Goal: Transaction & Acquisition: Purchase product/service

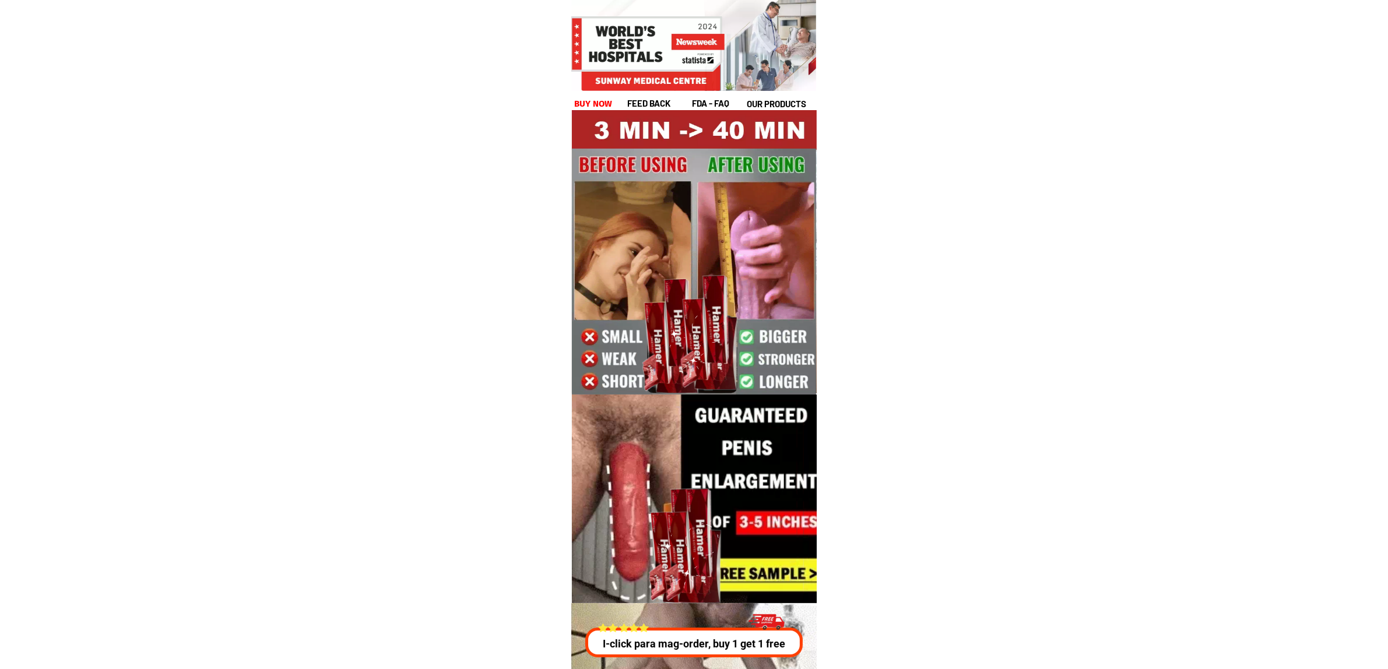
click at [598, 100] on h1 "buy now" at bounding box center [593, 103] width 38 height 13
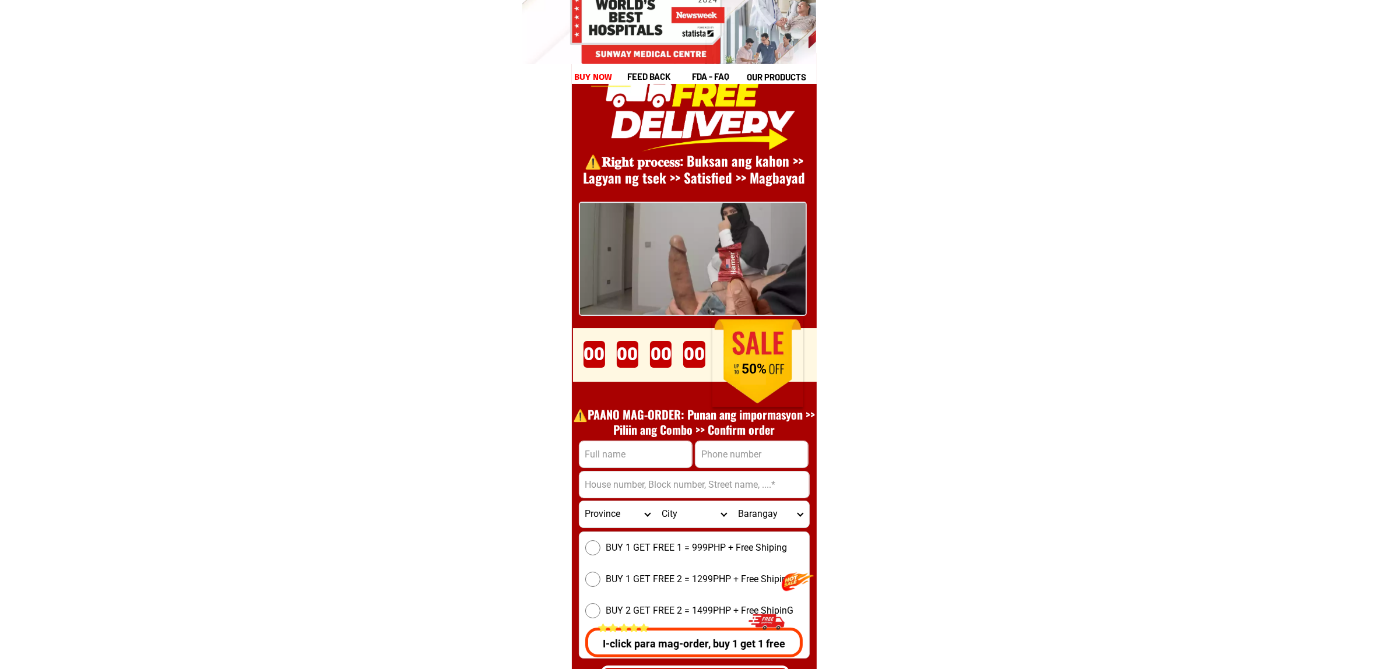
scroll to position [16042, 0]
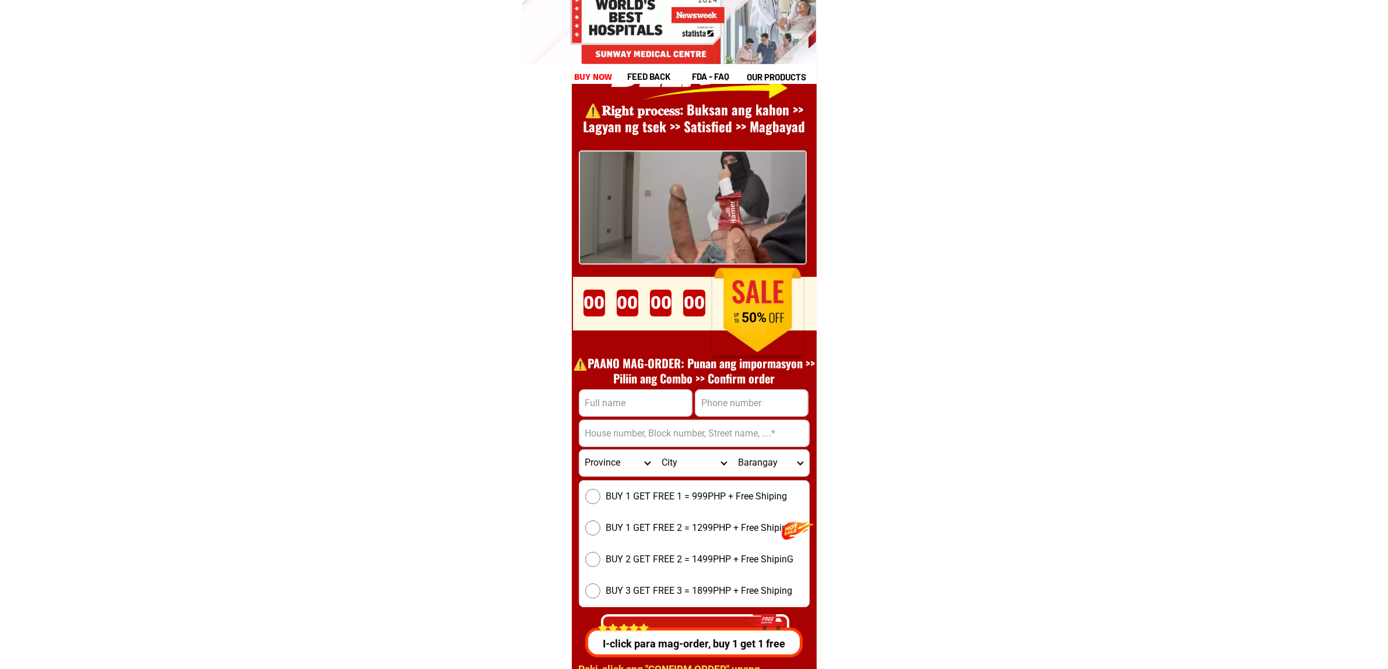
click at [613, 398] on input "Input full_name" at bounding box center [635, 403] width 113 height 26
paste input "Nonilon. Cerbito"
type input "Nonilon. Cerbito"
click at [754, 392] on input "Input phone_number" at bounding box center [751, 403] width 113 height 26
paste input "09537097920"
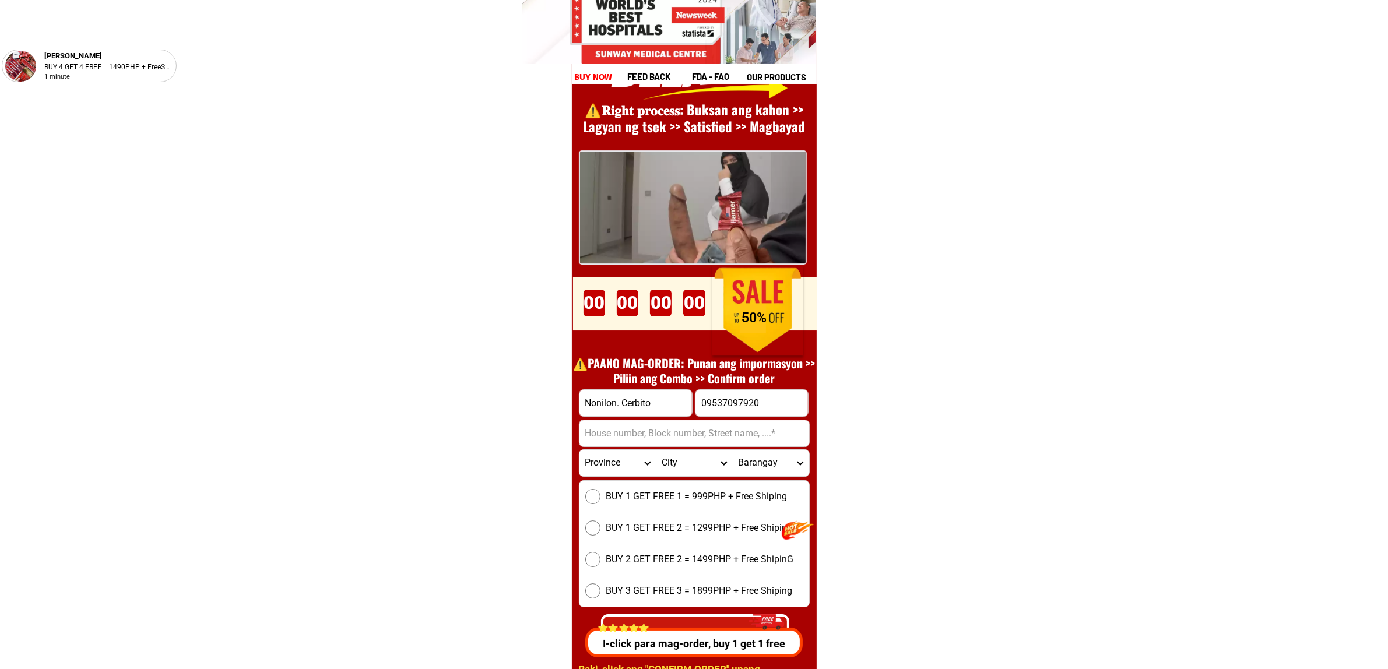
type input "09537097920"
click at [714, 431] on input "Input address" at bounding box center [694, 433] width 230 height 26
paste input "Baranggay Catigbian porok. 2, Laoang, Northern-samar"
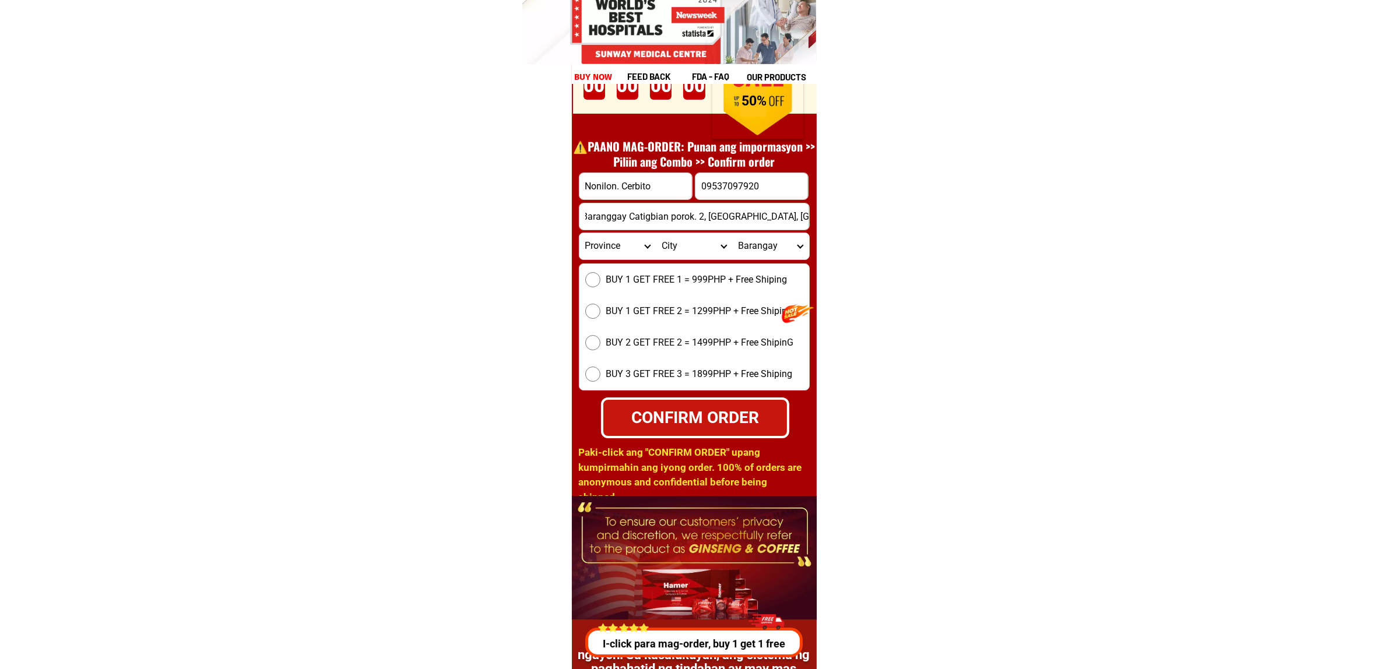
scroll to position [16261, 0]
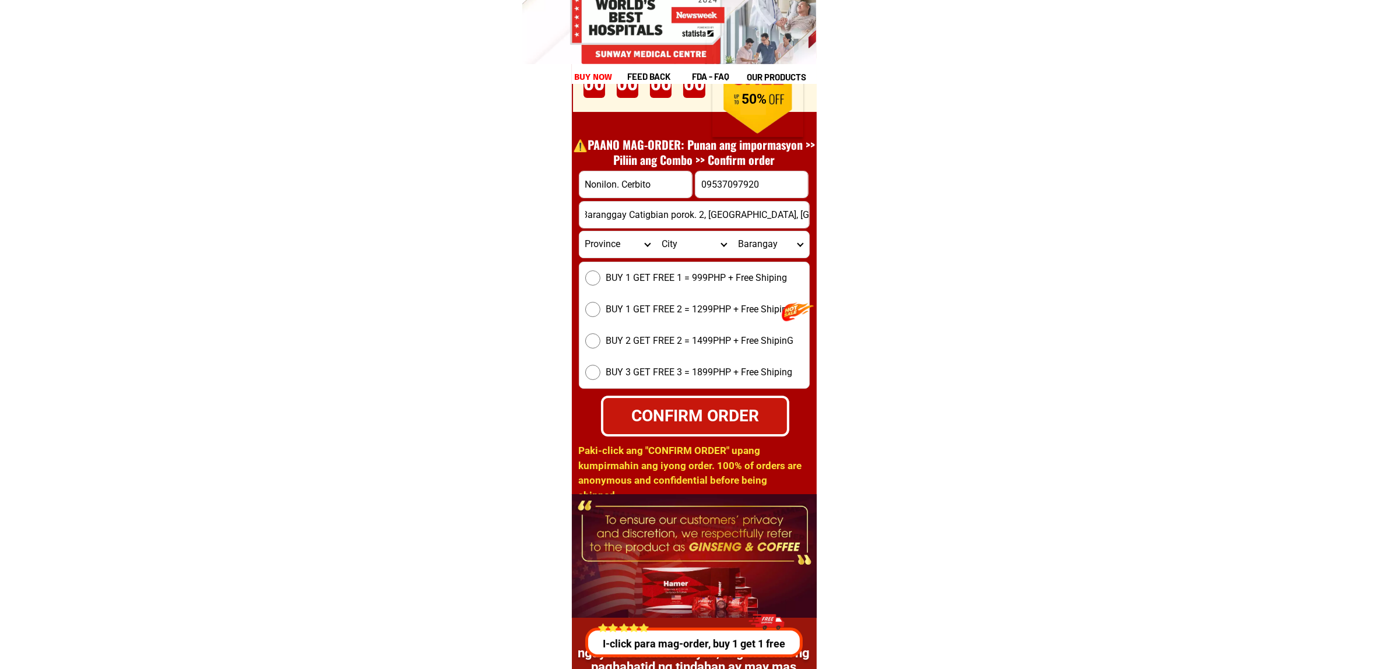
type input "Baranggay Catigbian porok. 2, Laoang, Northern-samar"
click at [628, 284] on div "BUY 1 GET FREE 1 = 999PHP + Free Shiping BUY 1 GET FREE 2 = 1299PHP + Free Ship…" at bounding box center [694, 325] width 231 height 127
click at [613, 283] on span "BUY 1 GET FREE 1 = 999PHP + Free Shiping" at bounding box center [696, 278] width 181 height 14
click at [600, 283] on input "BUY 1 GET FREE 1 = 999PHP + Free Shiping" at bounding box center [592, 277] width 15 height 15
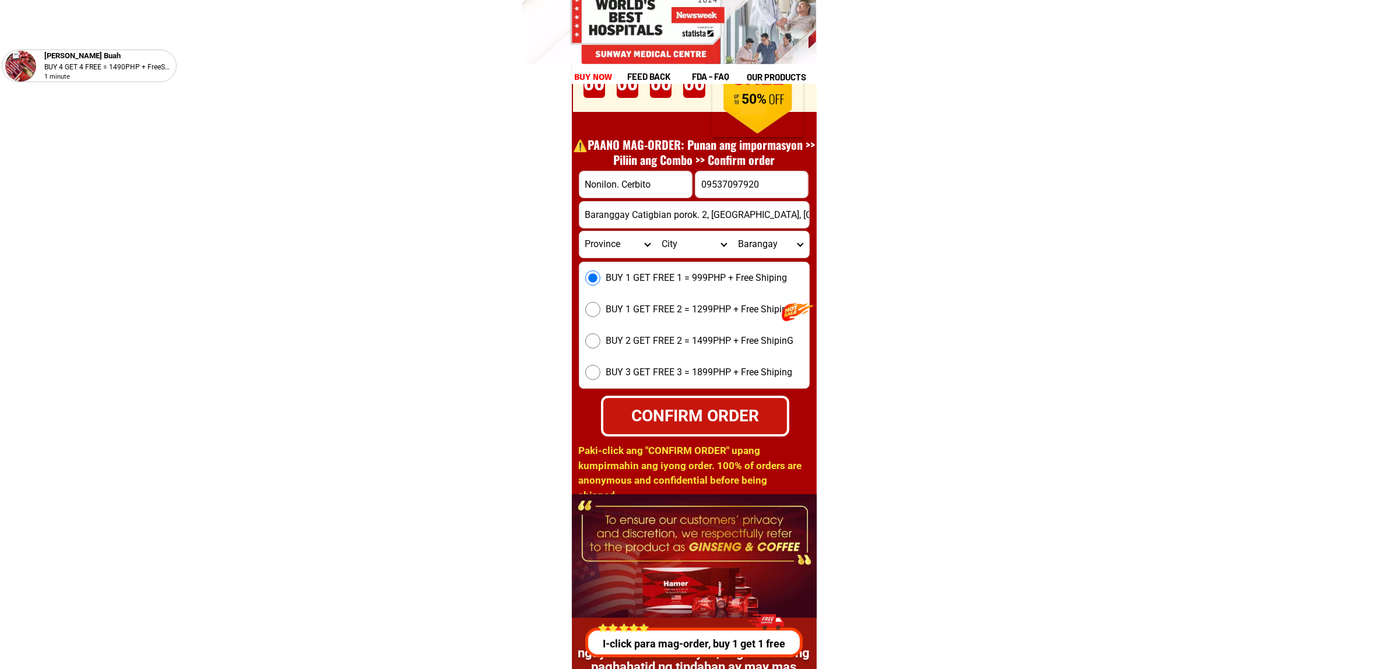
click at [767, 413] on div "CONFIRM ORDER" at bounding box center [694, 415] width 185 height 24
radio input "true"
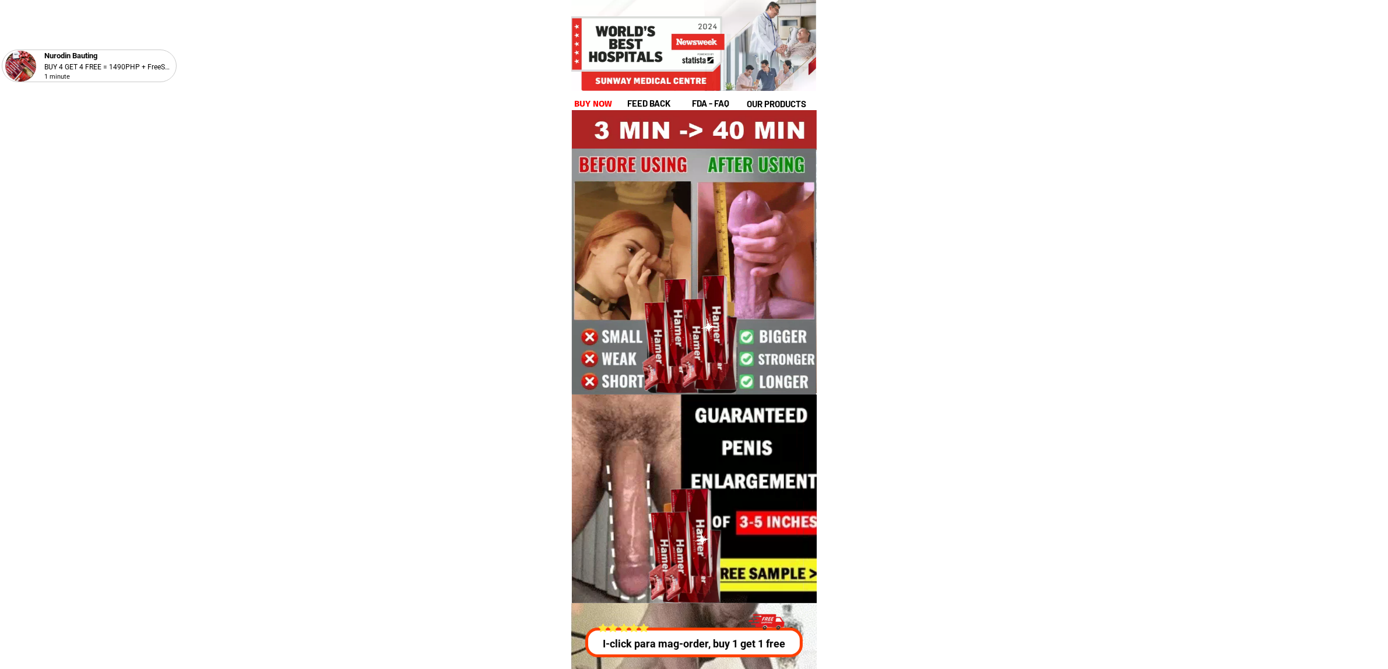
click at [588, 106] on h1 "buy now" at bounding box center [593, 103] width 38 height 13
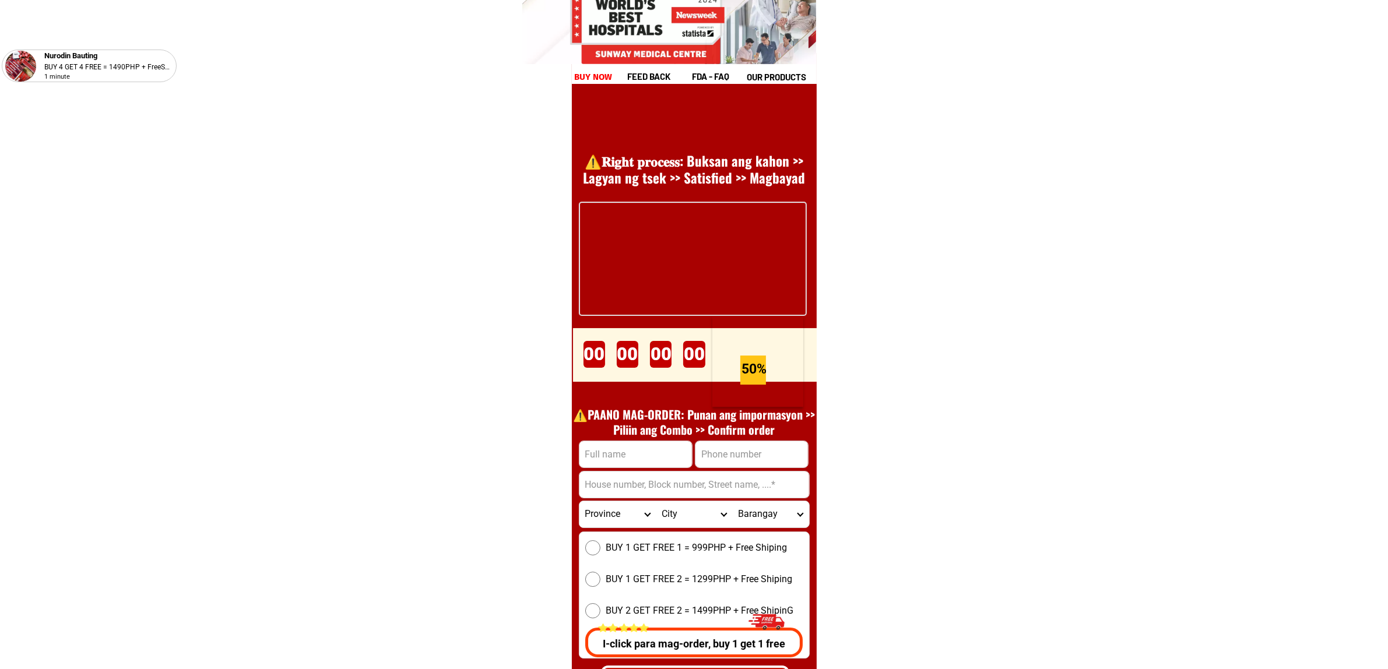
scroll to position [16042, 0]
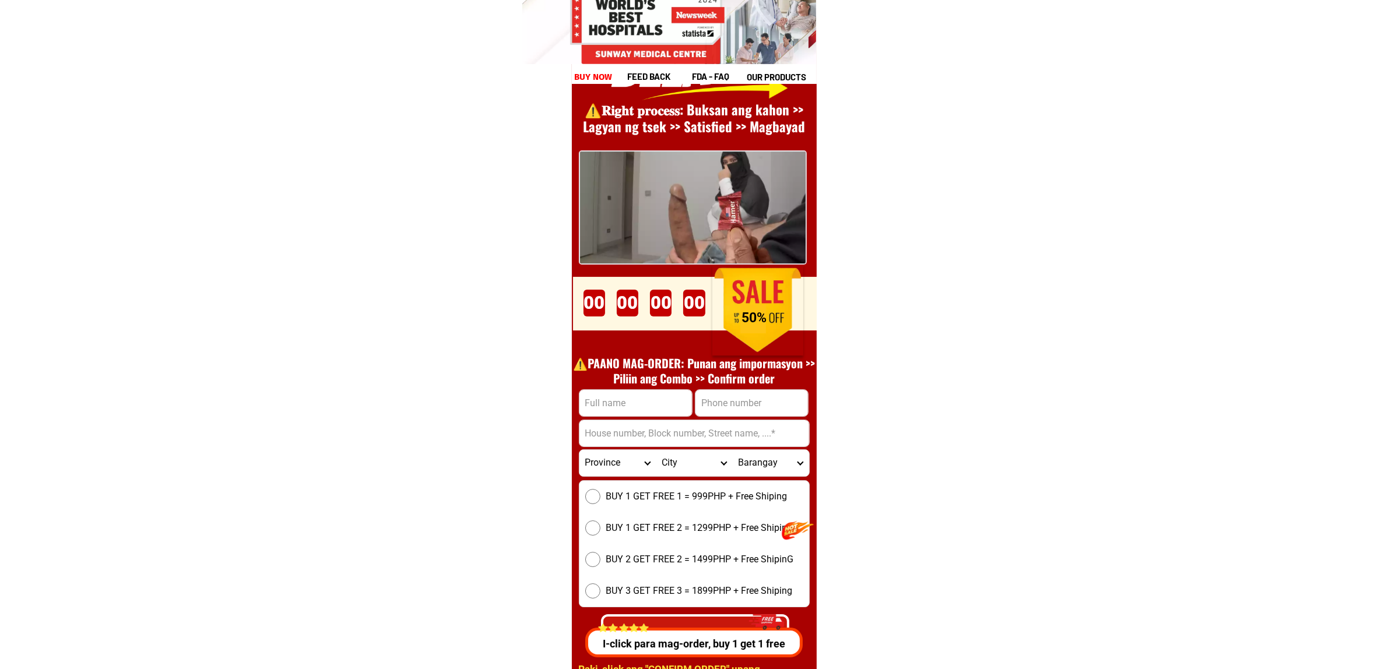
click at [653, 413] on input "Input full_name" at bounding box center [635, 403] width 113 height 26
paste input "Marjo"
type input "Marjo"
click at [750, 399] on input "Input phone_number" at bounding box center [751, 403] width 113 height 26
paste input "09454296221"
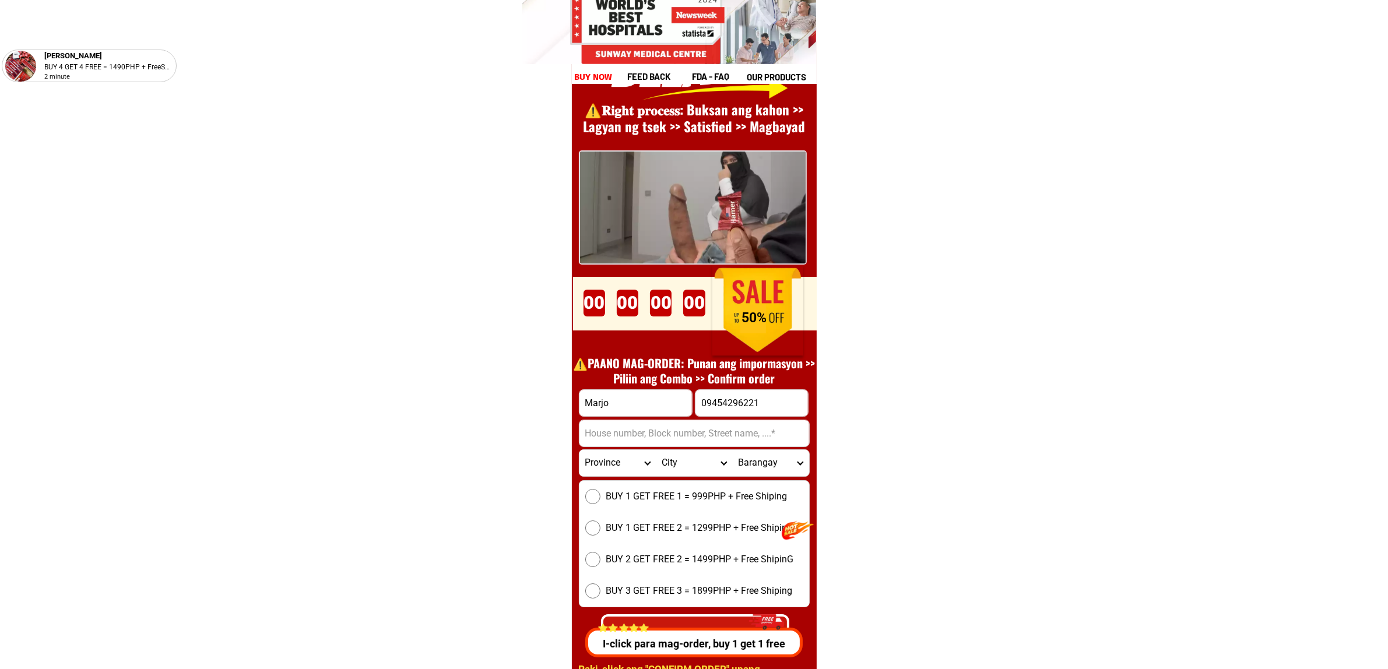
type input "09454296221"
drag, startPoint x: 602, startPoint y: 441, endPoint x: 602, endPoint y: 452, distance: 11.7
click at [602, 441] on input "Input address" at bounding box center [694, 433] width 230 height 26
paste input "Purok kolo, Alegria, CORDOVA, Cebu"
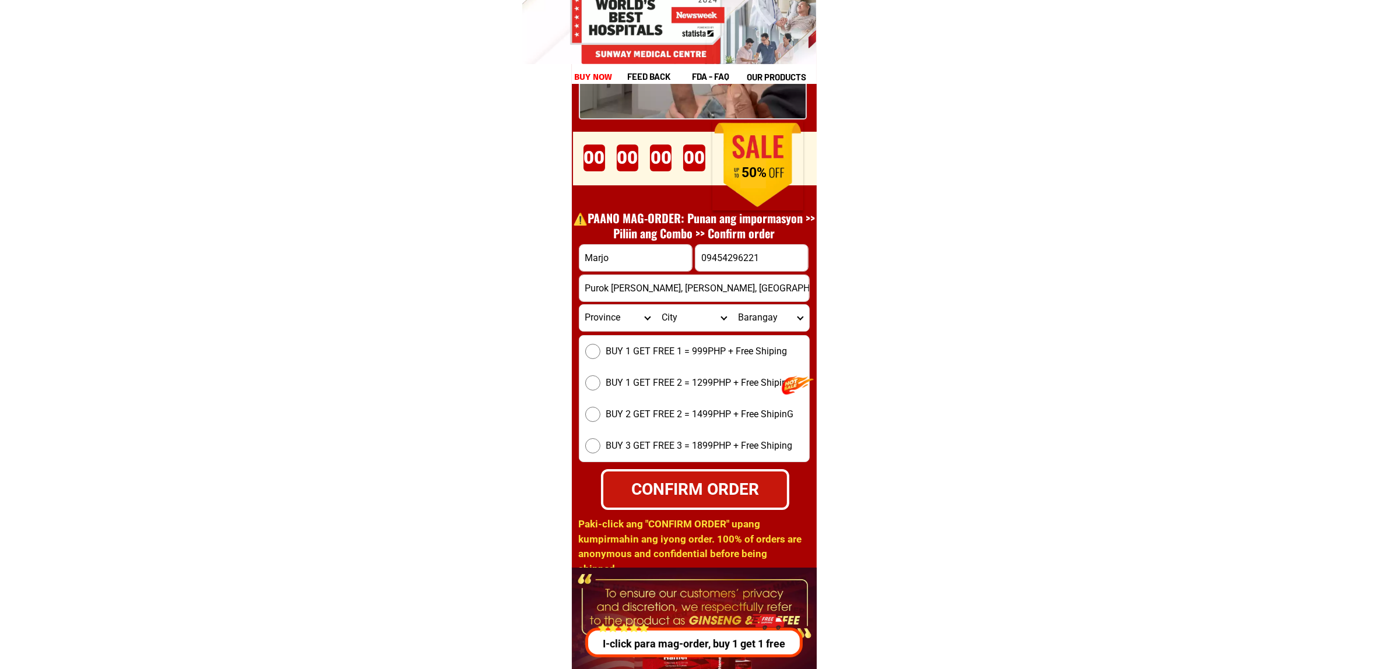
scroll to position [16188, 0]
type input "Purok kolo, Alegria, CORDOVA, Cebu"
drag, startPoint x: 704, startPoint y: 336, endPoint x: 703, endPoint y: 356, distance: 20.4
click at [703, 336] on div "BUY 1 GET FREE 1 = 999PHP + Free Shiping BUY 1 GET FREE 2 = 1299PHP + Free Ship…" at bounding box center [694, 398] width 231 height 127
click at [703, 356] on span "BUY 1 GET FREE 1 = 999PHP + Free Shiping" at bounding box center [696, 351] width 181 height 14
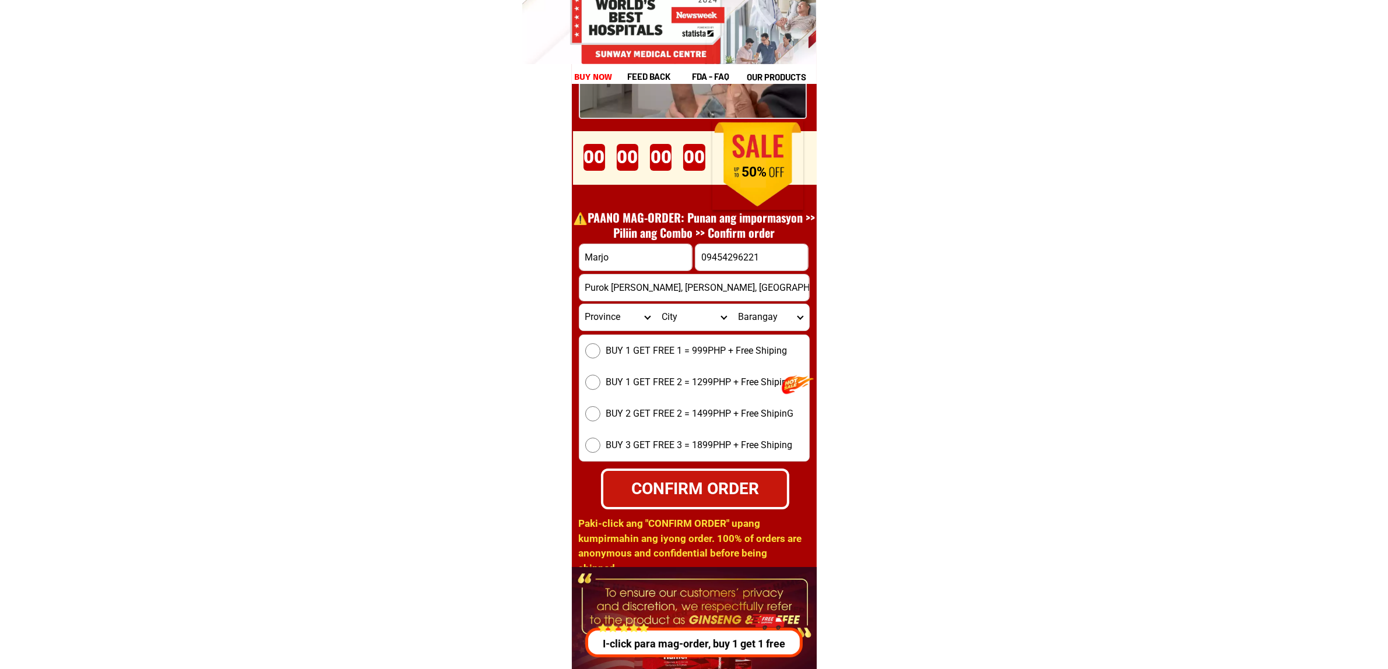
click at [600, 356] on input "BUY 1 GET FREE 1 = 999PHP + Free Shiping" at bounding box center [592, 350] width 15 height 15
drag, startPoint x: 724, startPoint y: 504, endPoint x: 717, endPoint y: 500, distance: 8.1
click at [724, 503] on div "CONFIRM ORDER" at bounding box center [695, 488] width 190 height 41
radio input "true"
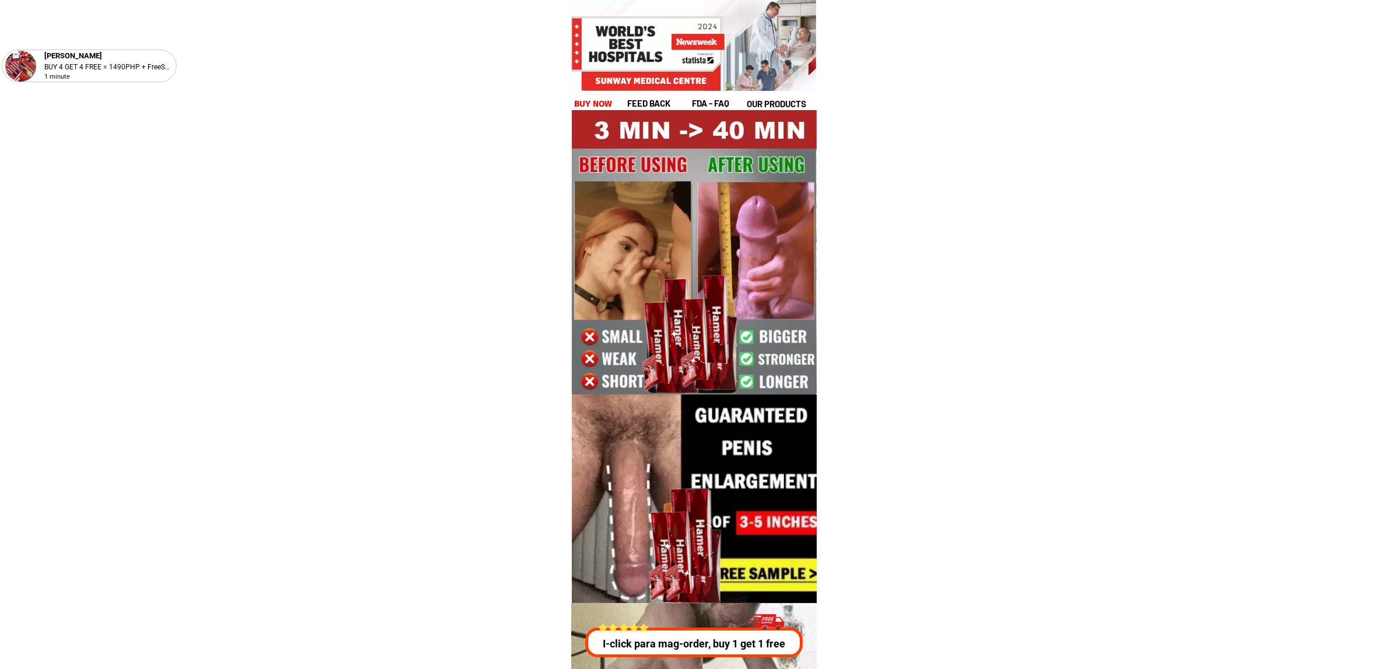
click at [607, 106] on h1 "buy now" at bounding box center [593, 103] width 38 height 13
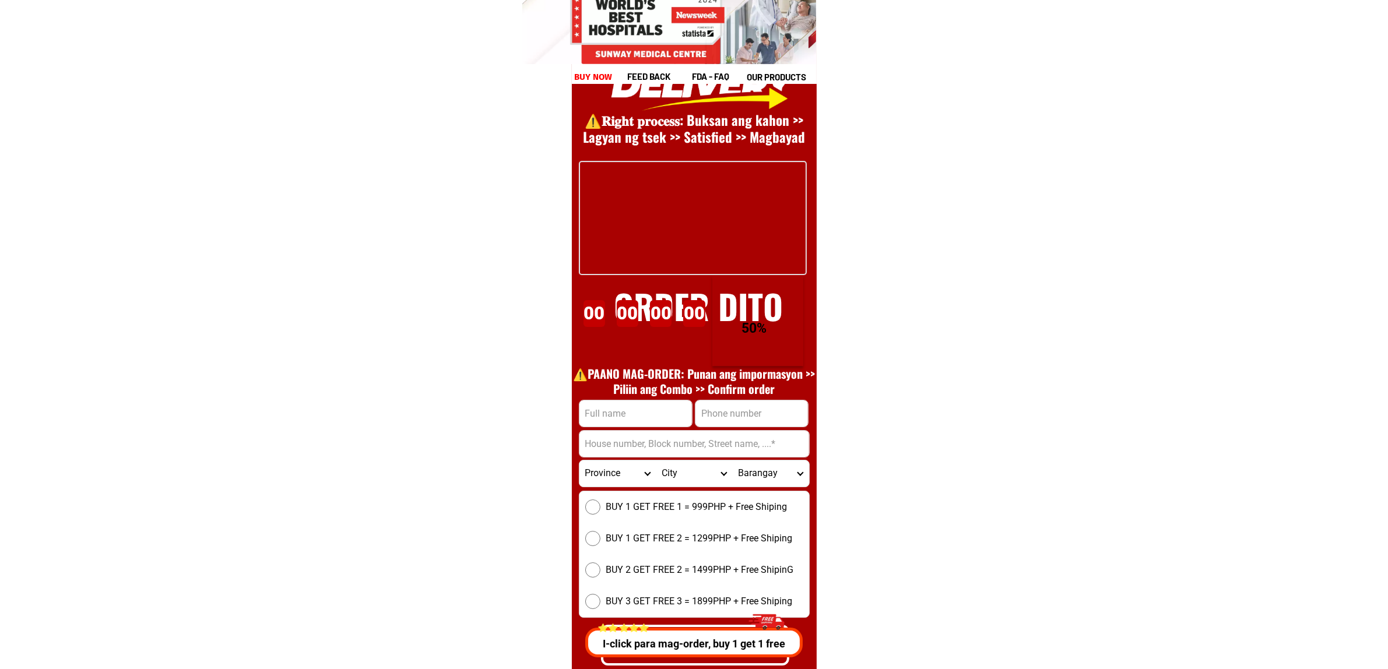
scroll to position [16042, 0]
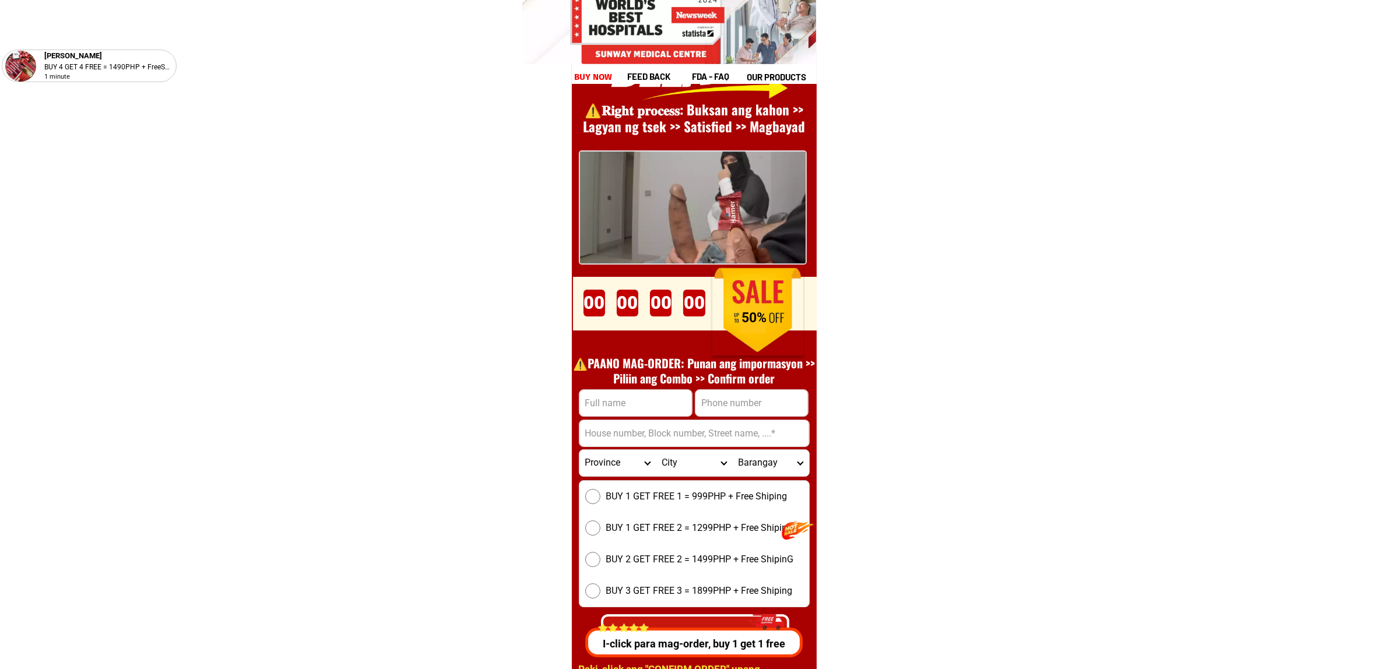
drag, startPoint x: 674, startPoint y: 414, endPoint x: 656, endPoint y: 412, distance: 18.2
click at [675, 413] on input "Input full_name" at bounding box center [635, 403] width 113 height 26
paste input "rene"
type input "rene"
click at [745, 396] on input "Input phone_number" at bounding box center [751, 403] width 113 height 26
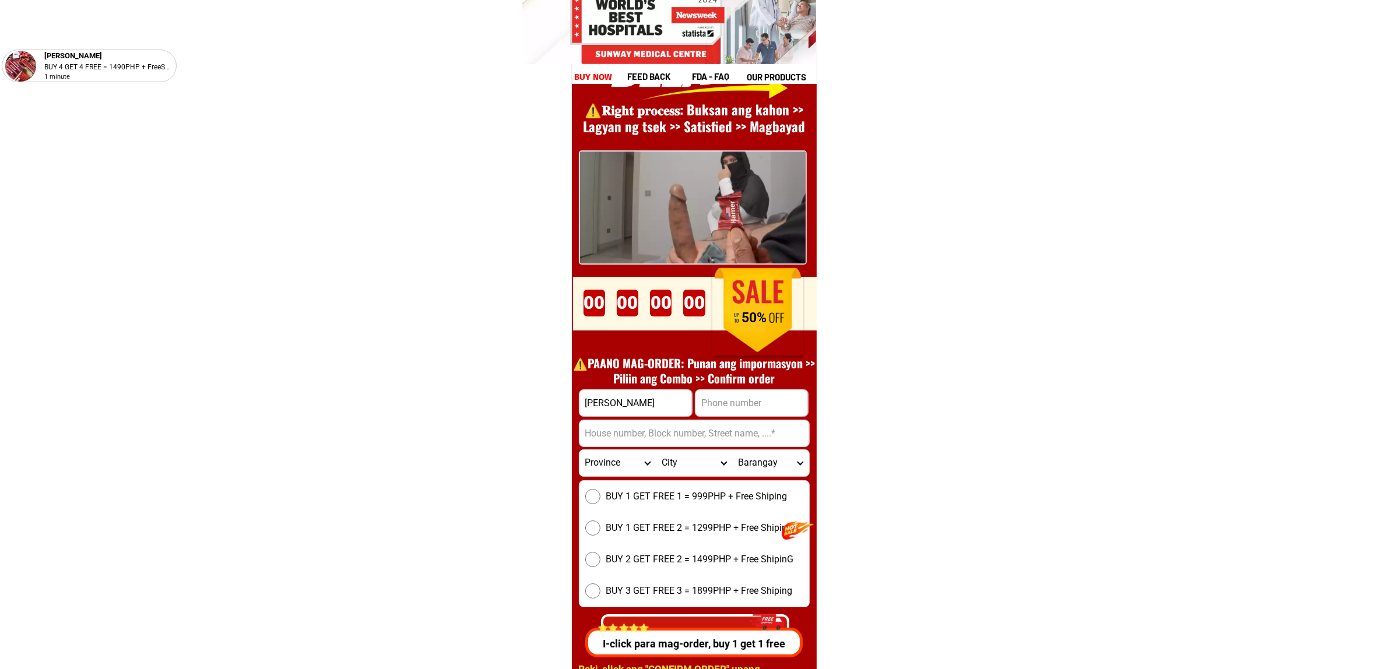
paste input "0933.859.6614"
click at [744, 406] on input "0933.859.6614" at bounding box center [751, 403] width 113 height 26
type input "09338596614"
click at [671, 429] on input "Input address" at bounding box center [694, 433] width 230 height 26
paste input "blok 6A lot 25 taal lake st. springville hieght gawaran molino 7"
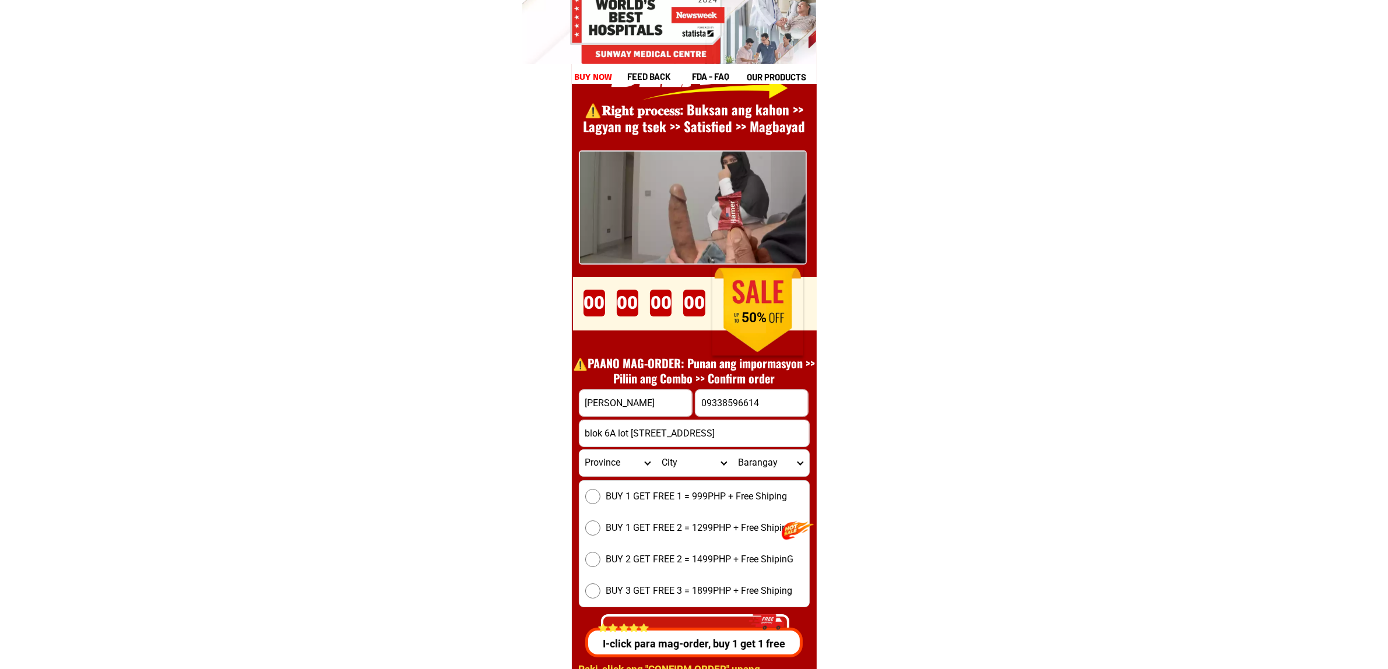
scroll to position [0, 34]
type input "blok 6A lot 25 taal lake st. springville hieght gawaran molino 7"
click at [607, 466] on select "Province [GEOGRAPHIC_DATA] [GEOGRAPHIC_DATA][PERSON_NAME][GEOGRAPHIC_DATA][GEOG…" at bounding box center [617, 463] width 76 height 26
select select "63_826"
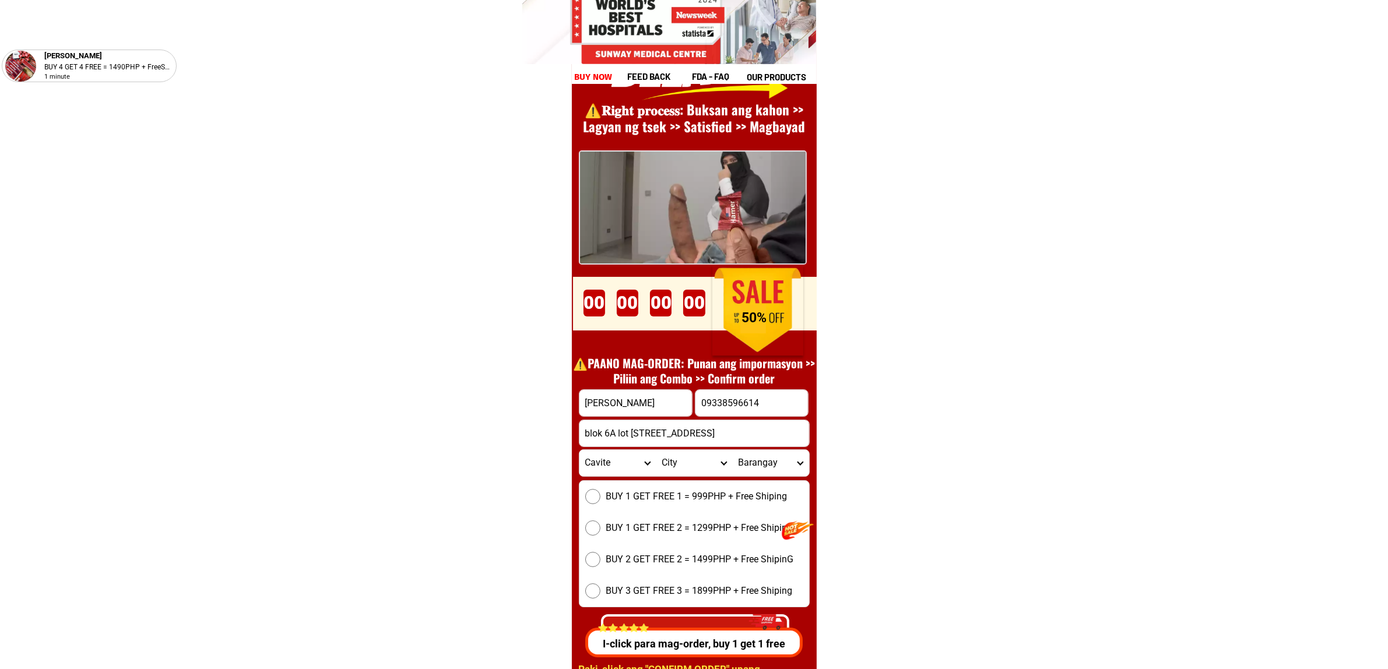
click at [579, 450] on select "Province [GEOGRAPHIC_DATA] [GEOGRAPHIC_DATA][PERSON_NAME][GEOGRAPHIC_DATA][GEOG…" at bounding box center [617, 463] width 76 height 26
click at [735, 444] on input "blok 6A lot 25 taal lake st. springville hieght gawaran molino 7" at bounding box center [694, 433] width 230 height 26
click at [698, 466] on select "City Alfonso Amadeo Bacoor Carmona Cavite-city Cavite-magallanes Cavite-rosario…" at bounding box center [694, 463] width 76 height 26
click at [672, 436] on input "blok 6A lot 25 taal lake st. springville hieght gawaran molino 7" at bounding box center [694, 433] width 230 height 26
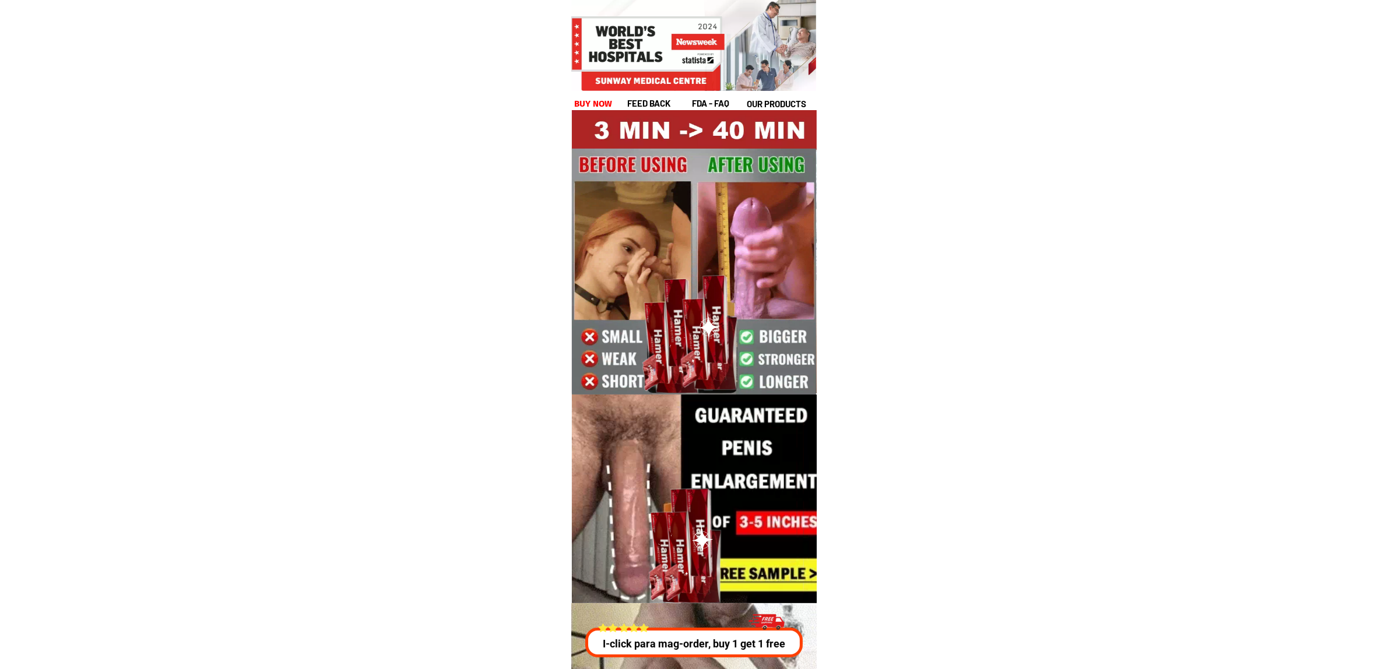
click at [579, 103] on h1 "buy now" at bounding box center [593, 103] width 38 height 13
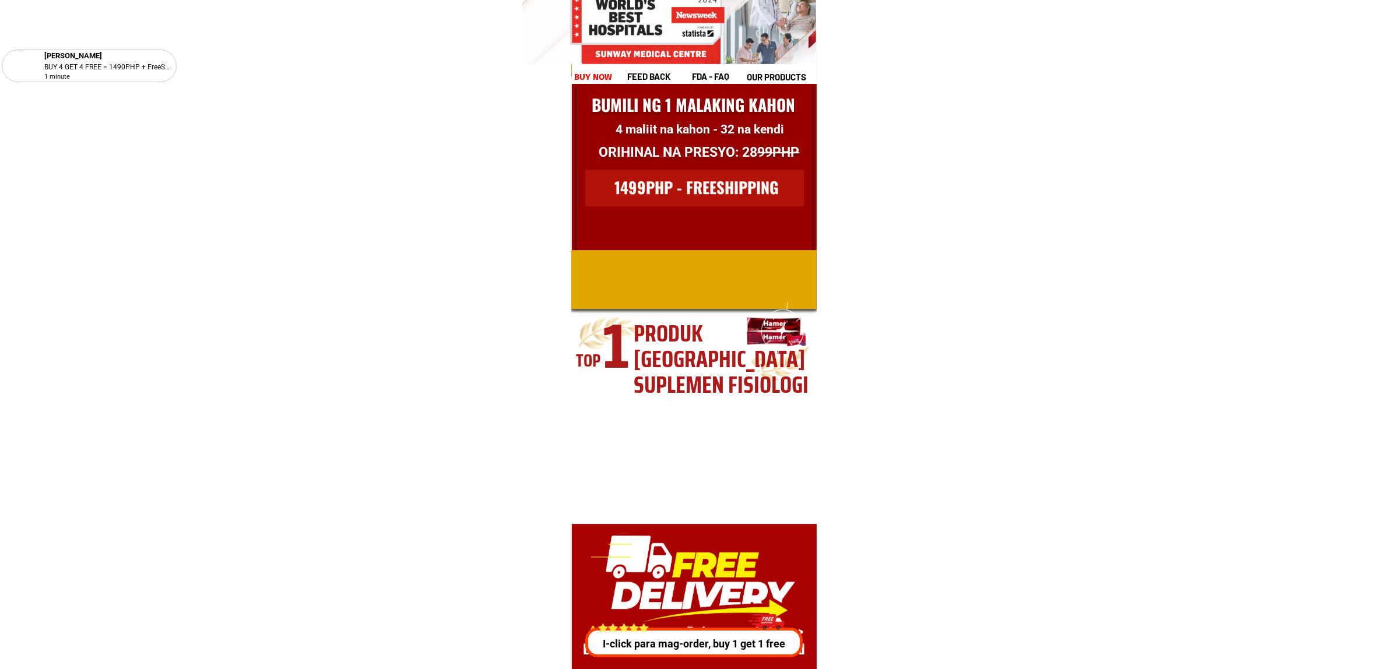
scroll to position [16042, 0]
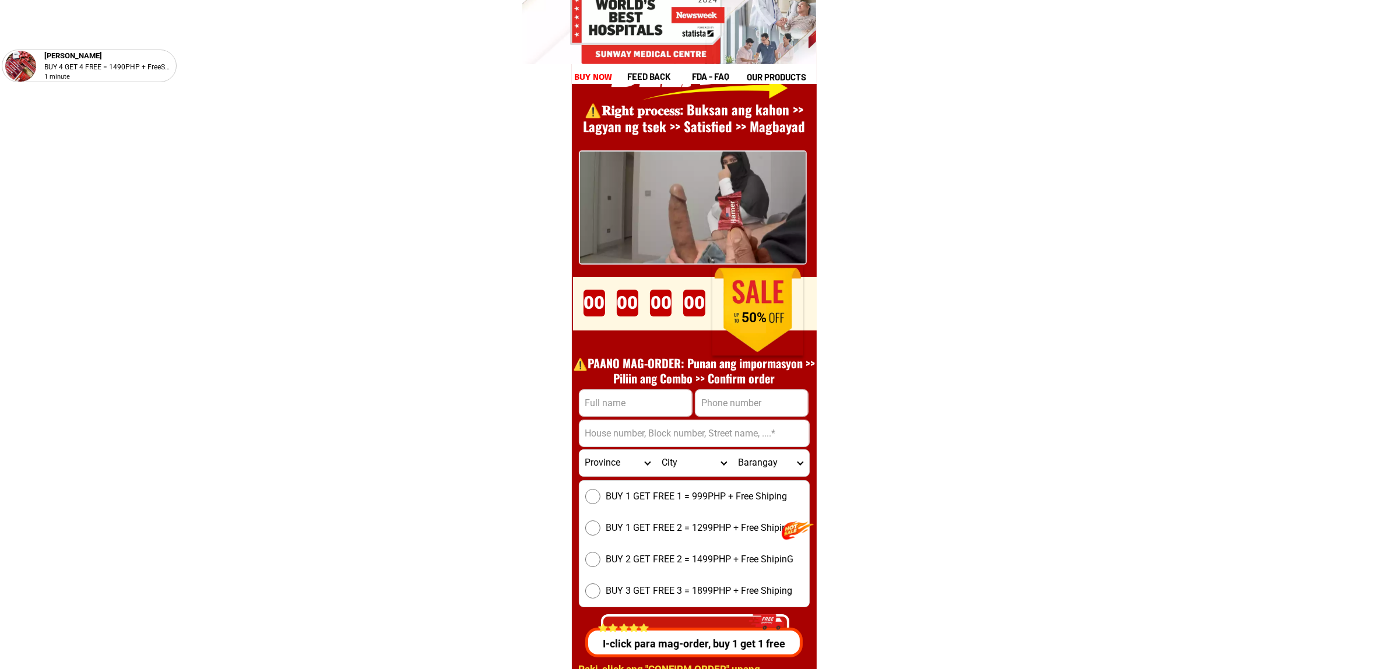
click at [624, 396] on input "Input full_name" at bounding box center [635, 403] width 113 height 26
click at [612, 403] on input "Input full_name" at bounding box center [635, 403] width 113 height 26
paste input "Melonel"
type input "Melonel"
click at [712, 405] on input "Input phone_number" at bounding box center [751, 403] width 113 height 26
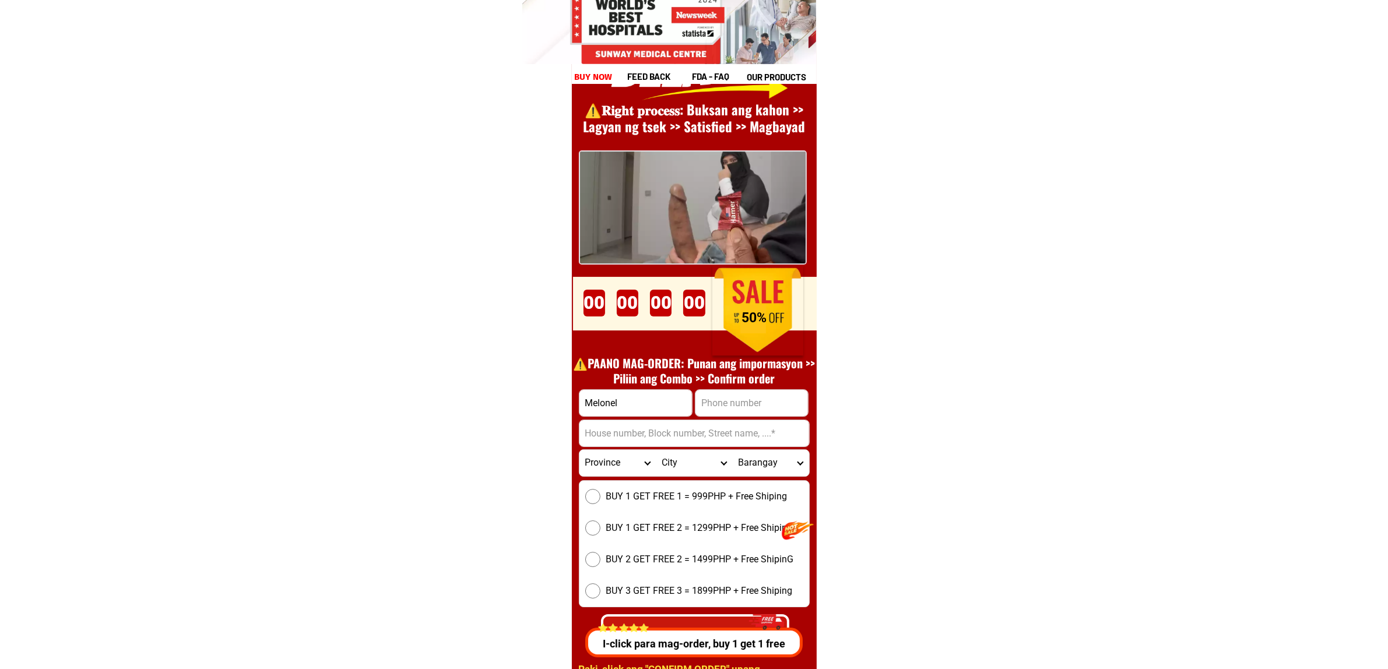
paste input "09973367109"
type input "09973367109"
click at [676, 436] on input "Input address" at bounding box center [694, 433] width 230 height 26
paste input "Poruk 4 tag ilanao"
type input "Poruk 4 tag ilanao"
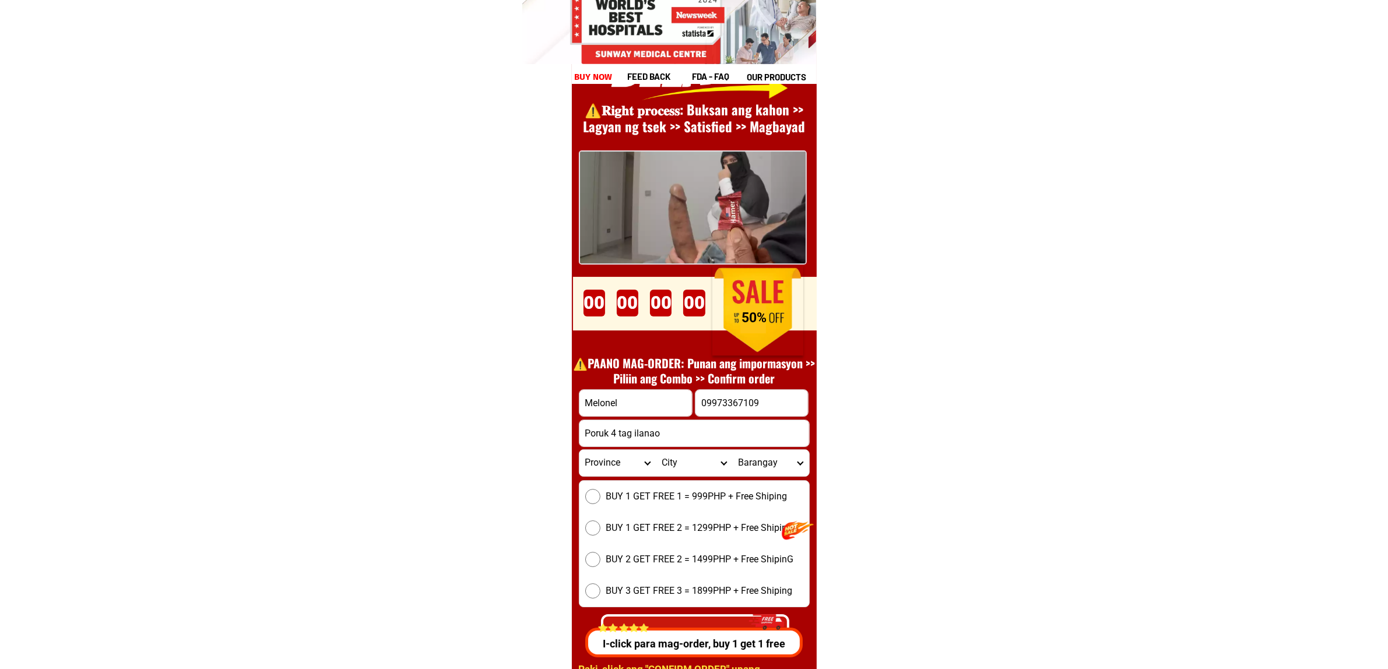
click at [619, 463] on select "Province [GEOGRAPHIC_DATA] [GEOGRAPHIC_DATA][PERSON_NAME][GEOGRAPHIC_DATA][GEOG…" at bounding box center [617, 463] width 76 height 26
select select "63_623"
click at [579, 450] on select "Province [GEOGRAPHIC_DATA] [GEOGRAPHIC_DATA][PERSON_NAME][GEOGRAPHIC_DATA][GEOG…" at bounding box center [617, 463] width 76 height 26
click at [702, 461] on select "City [GEOGRAPHIC_DATA]-[GEOGRAPHIC_DATA][PERSON_NAME][GEOGRAPHIC_DATA]-[GEOGRAP…" at bounding box center [694, 463] width 76 height 26
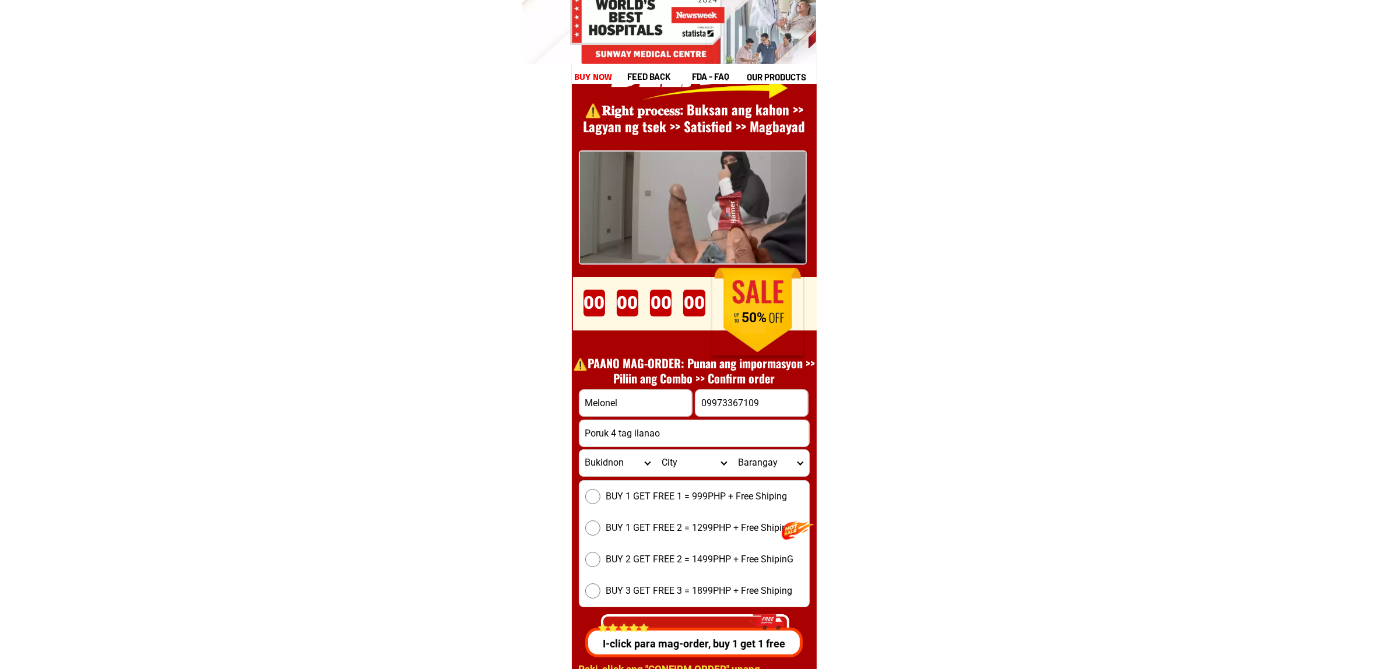
select select "63_6233294"
click at [656, 450] on select "City [GEOGRAPHIC_DATA]-[GEOGRAPHIC_DATA][PERSON_NAME][GEOGRAPHIC_DATA]-[GEOGRAP…" at bounding box center [694, 463] width 76 height 26
click at [782, 458] on select "Barangay Aglayan Apo macote Bangcud Barangay 1 (pob.) Barangay 10 (pob.) Barang…" at bounding box center [770, 463] width 76 height 26
select select "63_62332942725"
click at [732, 450] on select "Barangay Aglayan Apo macote Bangcud Barangay 1 (pob.) Barangay 10 (pob.) Barang…" at bounding box center [770, 463] width 76 height 26
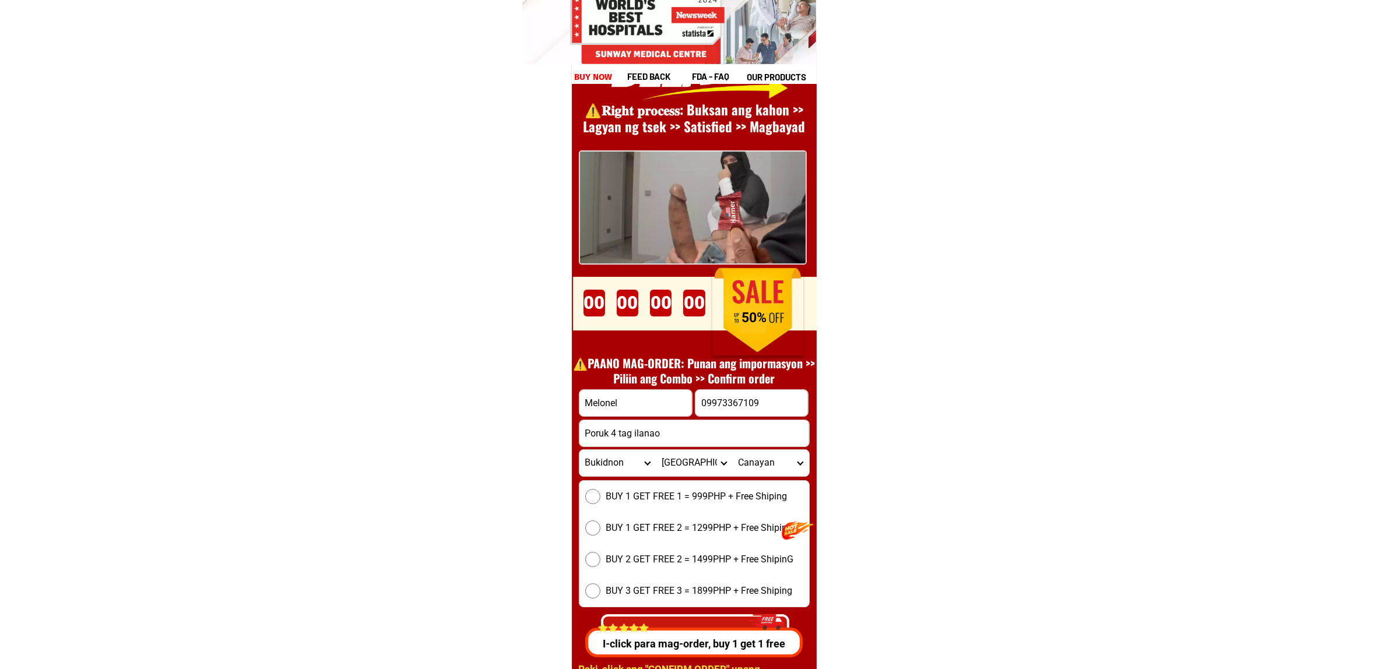
click at [698, 505] on div "BUY 1 GET FREE 1 = 999PHP + Free Shiping BUY 1 GET FREE 2 = 1299PHP + Free Ship…" at bounding box center [694, 543] width 231 height 127
click at [750, 493] on span "BUY 1 GET FREE 1 = 999PHP + Free Shiping" at bounding box center [696, 497] width 181 height 14
click at [600, 493] on input "BUY 1 GET FREE 1 = 999PHP + Free Shiping" at bounding box center [592, 496] width 15 height 15
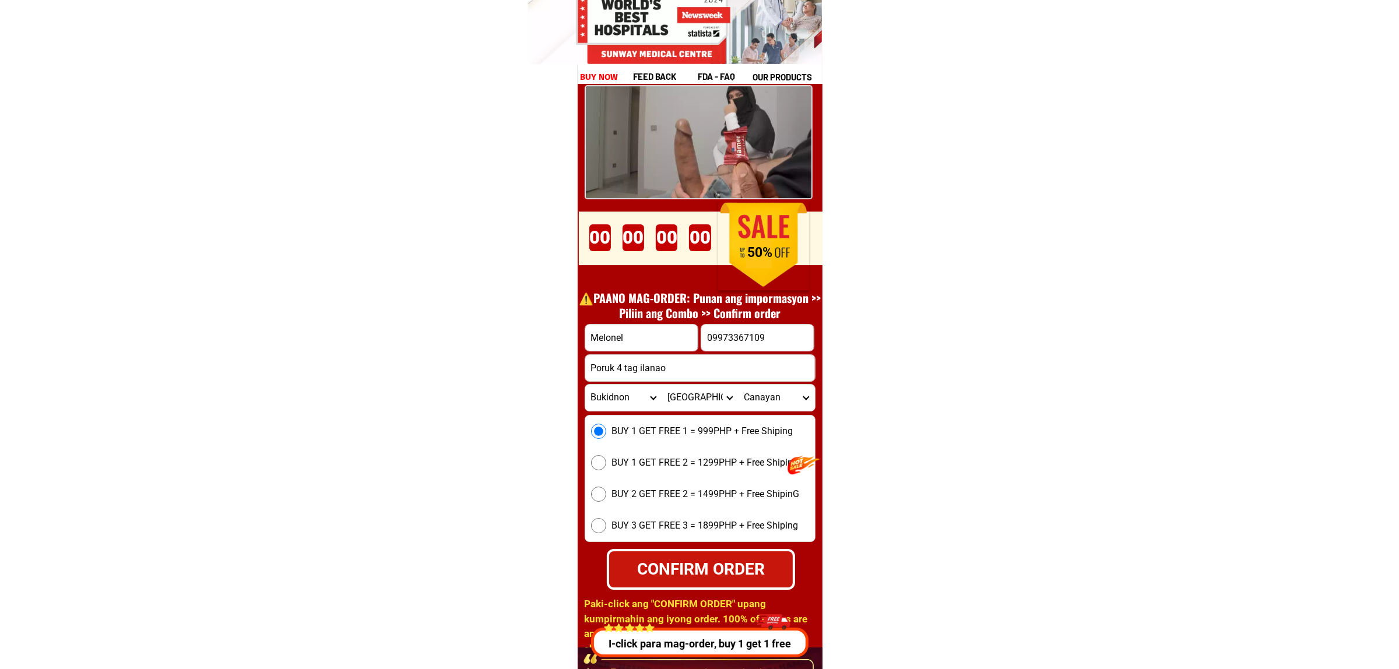
scroll to position [16261, 0]
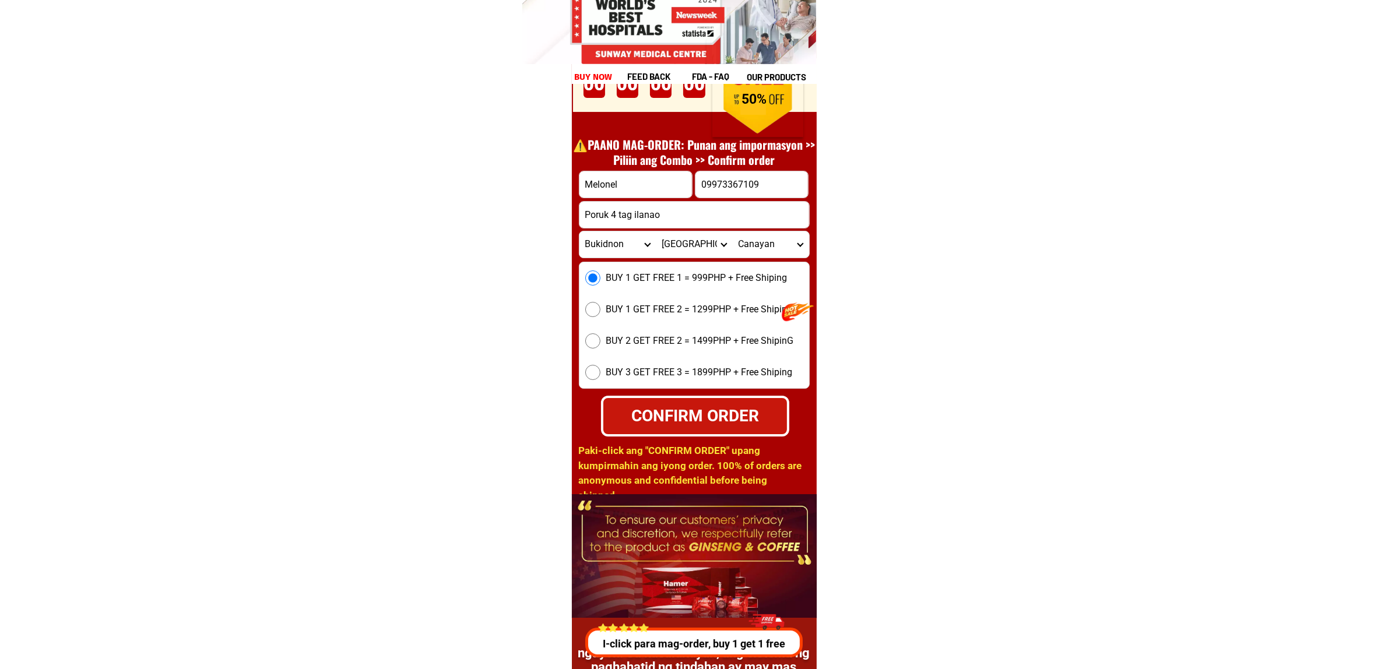
click at [715, 415] on div "CONFIRM ORDER" at bounding box center [695, 416] width 201 height 27
radio input "true"
